Goal: Check status: Check status

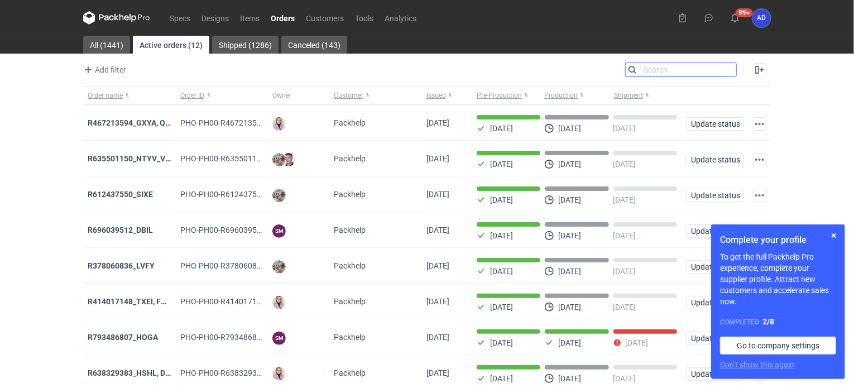
click at [729, 68] on input "Search" at bounding box center [680, 69] width 110 height 13
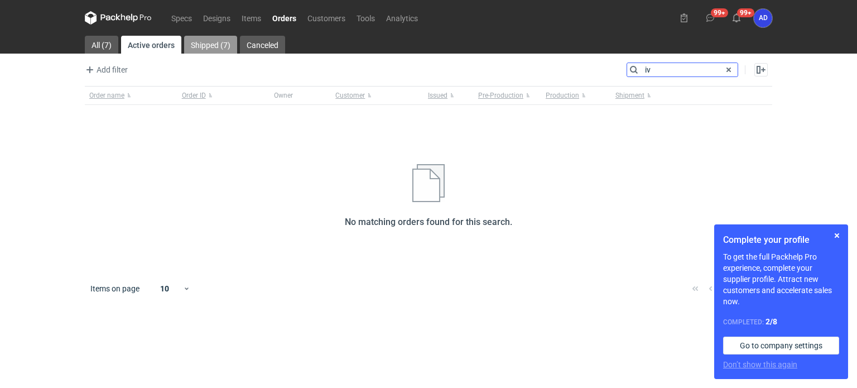
type input "iv"
click at [206, 44] on link "Shipped (7)" at bounding box center [210, 45] width 53 height 18
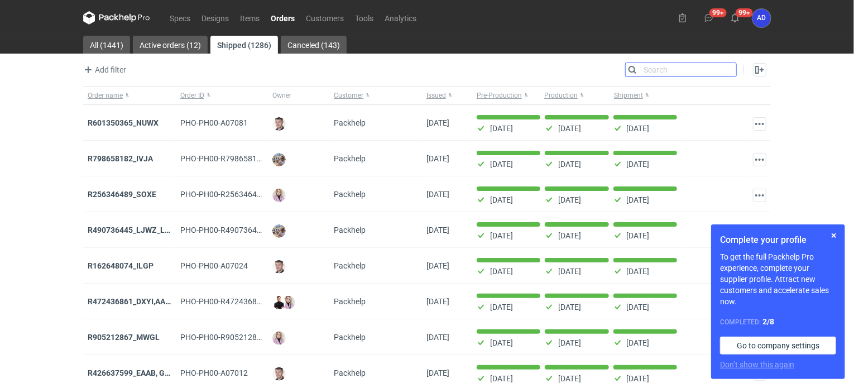
click at [667, 69] on input "Search" at bounding box center [680, 69] width 110 height 13
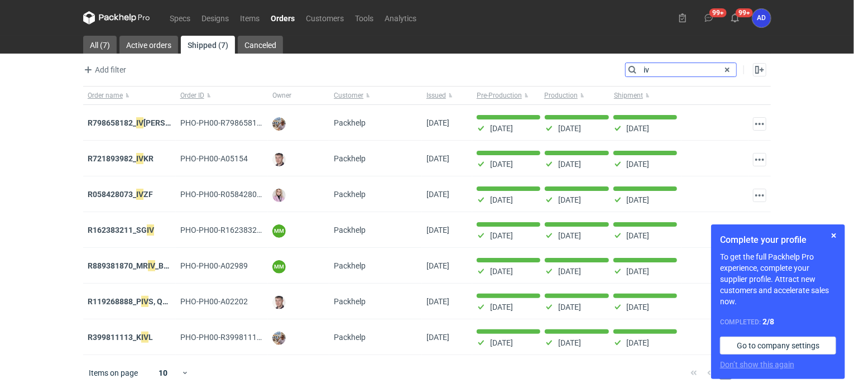
type input "iv"
